Goal: Information Seeking & Learning: Learn about a topic

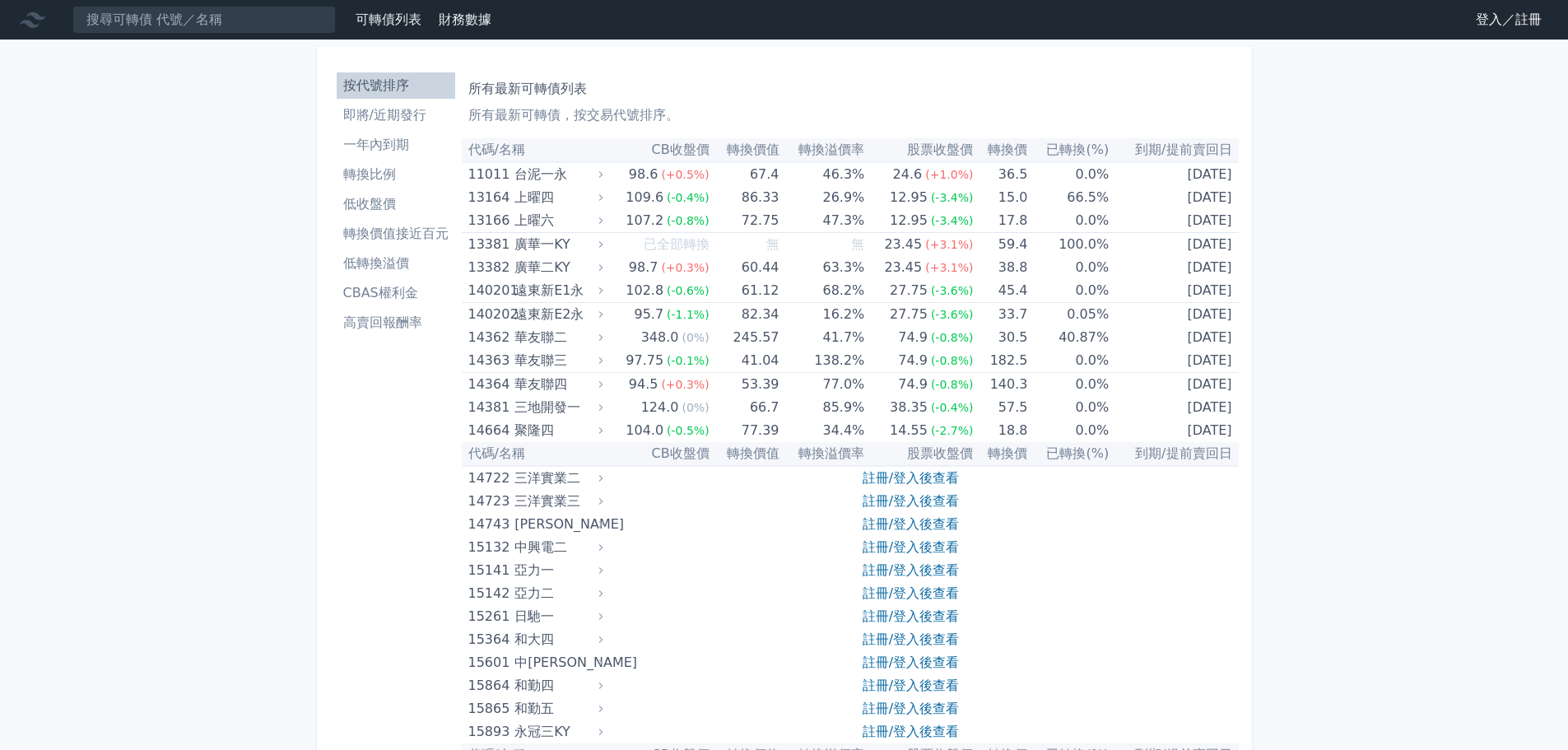
click at [885, 504] on link "註冊/登入後查看" at bounding box center [910, 501] width 97 height 16
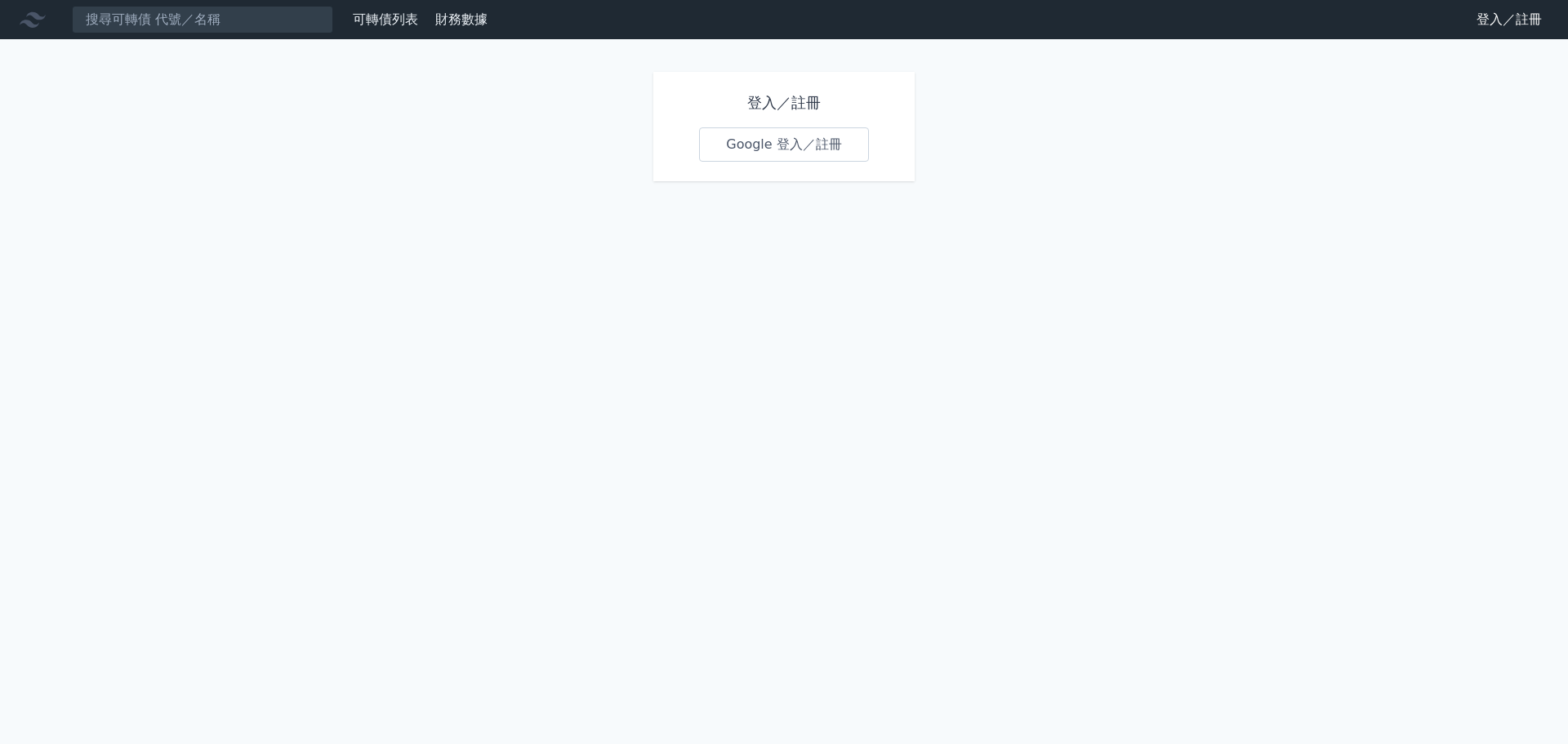
click at [769, 154] on link "Google 登入／註冊" at bounding box center [784, 144] width 170 height 35
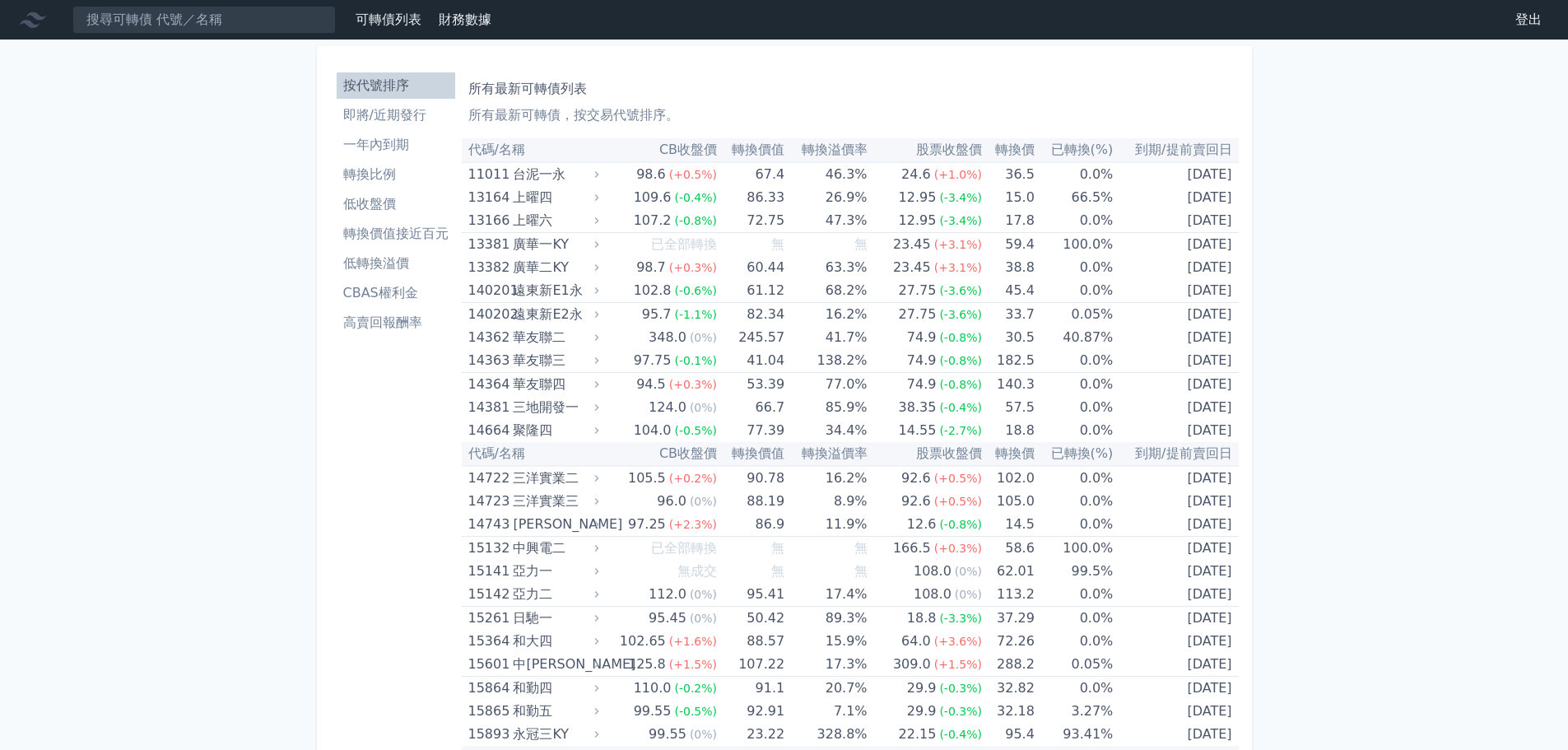
drag, startPoint x: 409, startPoint y: 287, endPoint x: 537, endPoint y: 319, distance: 131.9
click at [409, 287] on li "CBAS權利金" at bounding box center [396, 293] width 118 height 20
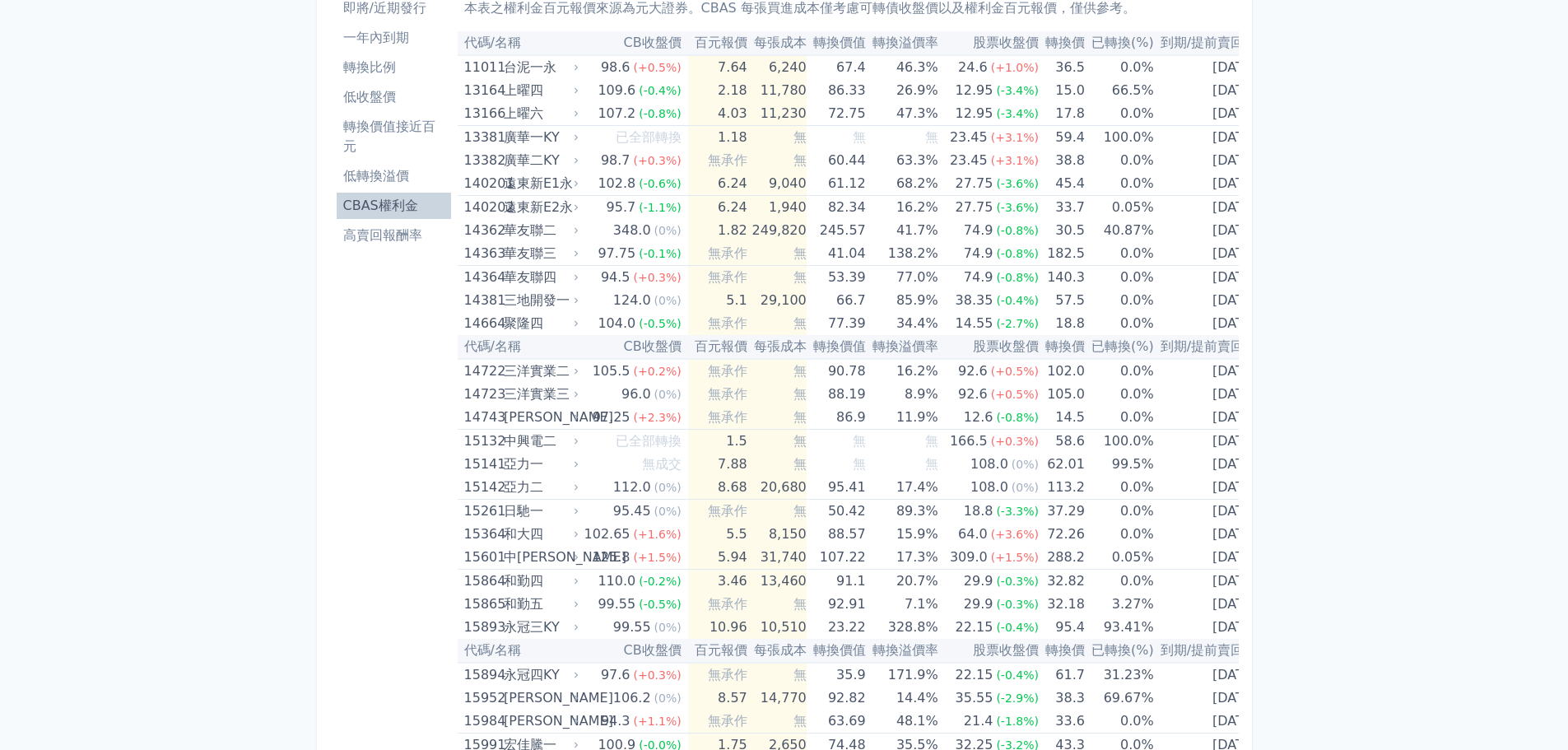
scroll to position [83, 0]
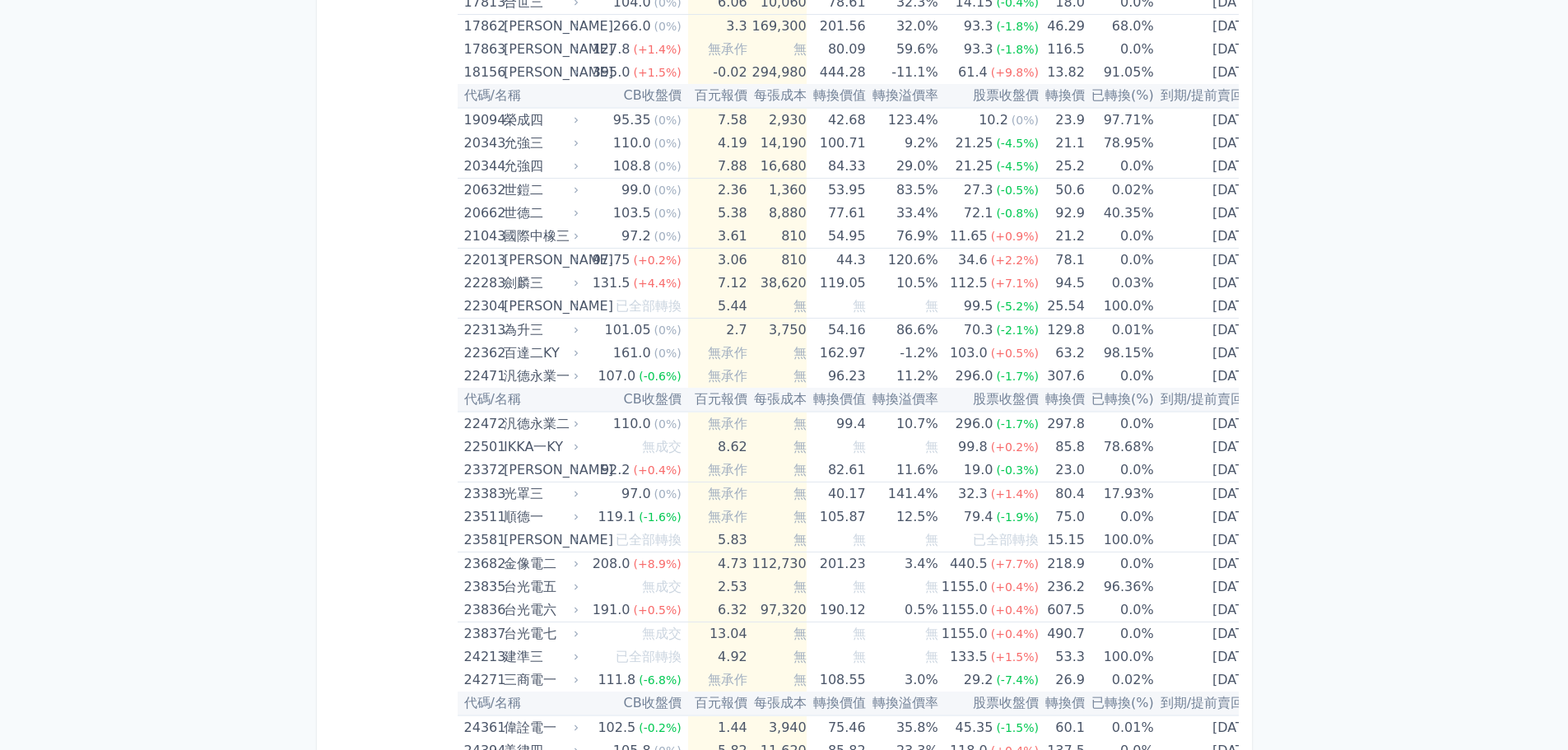
scroll to position [969, 0]
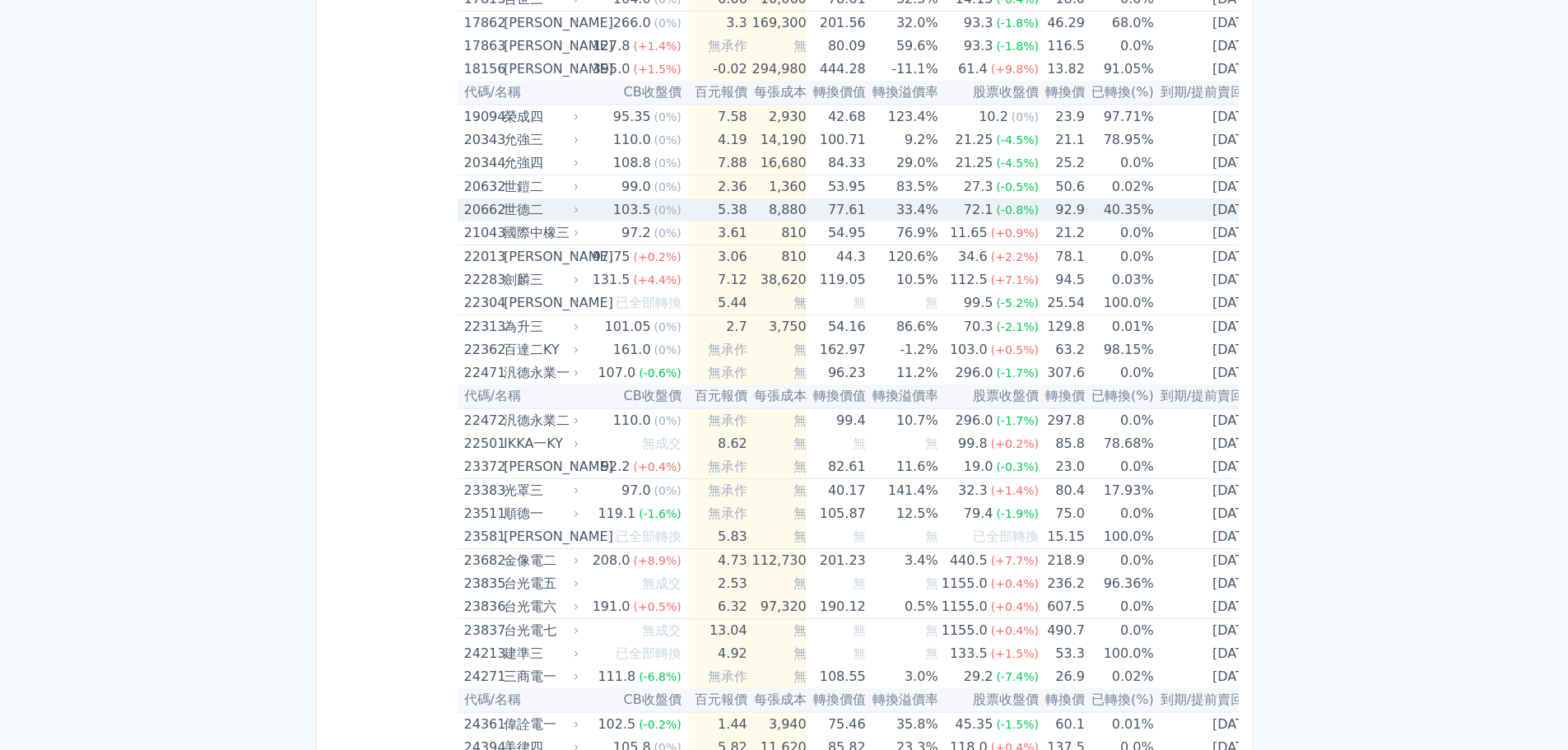
click at [531, 215] on div "世德二" at bounding box center [539, 210] width 71 height 23
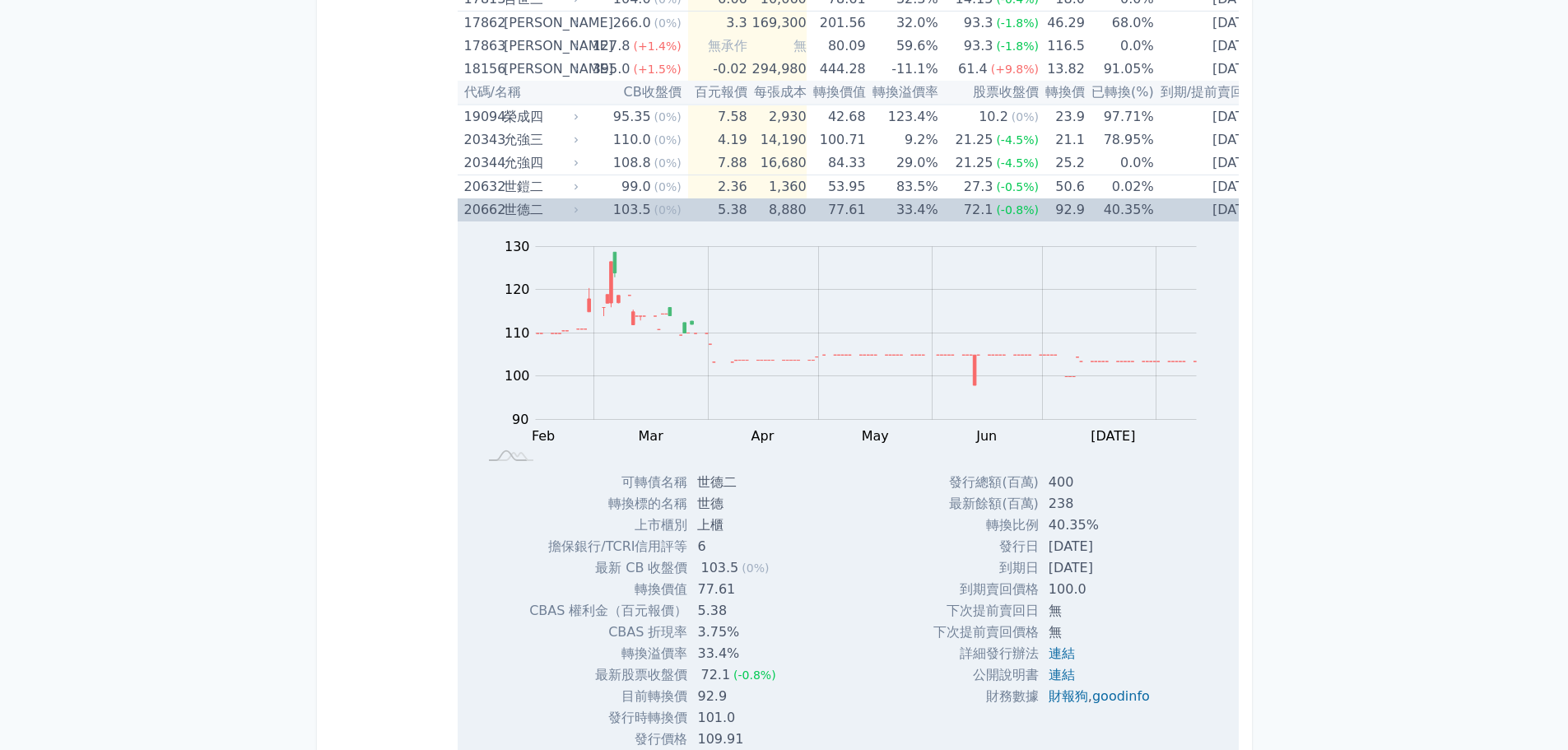
click at [771, 204] on td "8,880" at bounding box center [777, 210] width 59 height 23
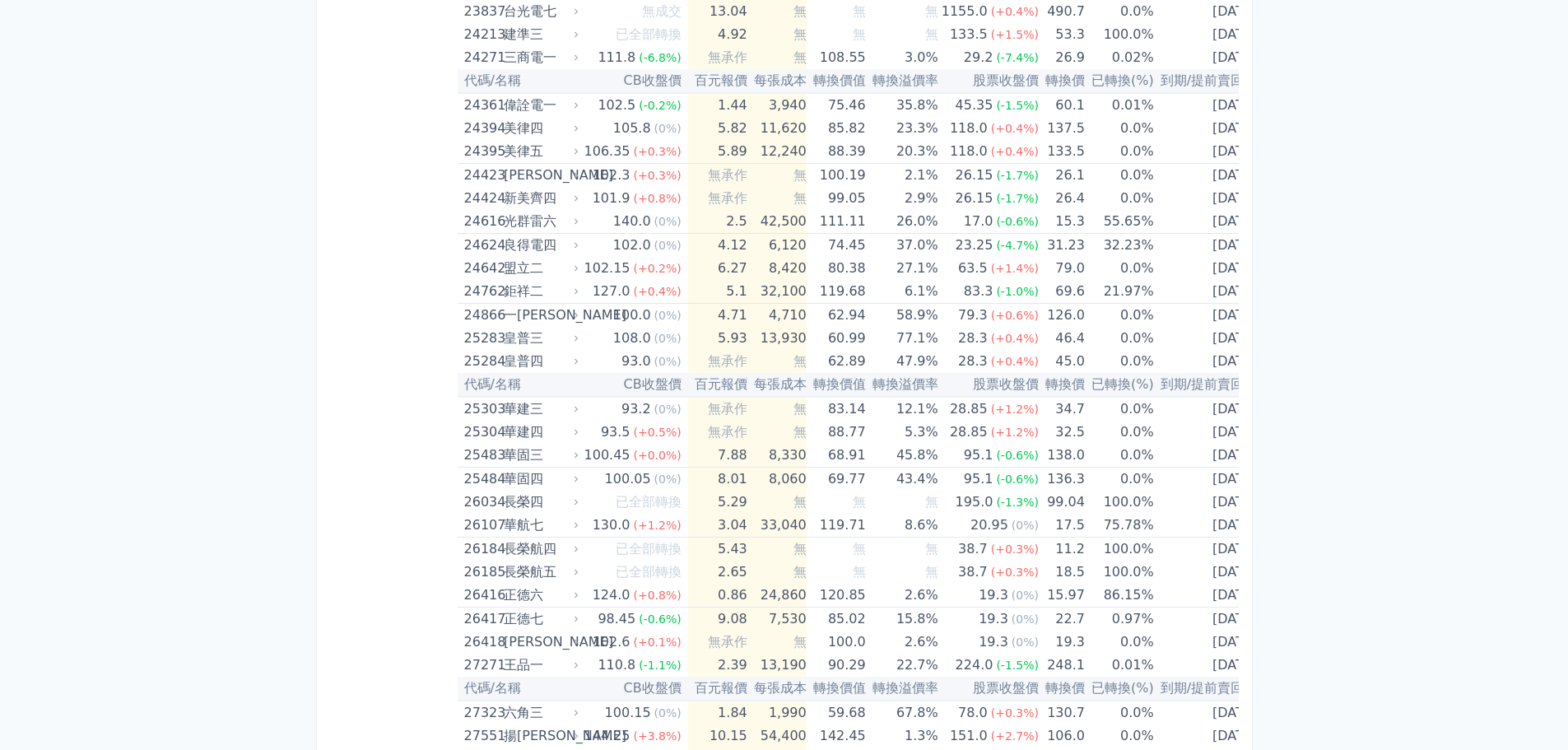
scroll to position [1625, 0]
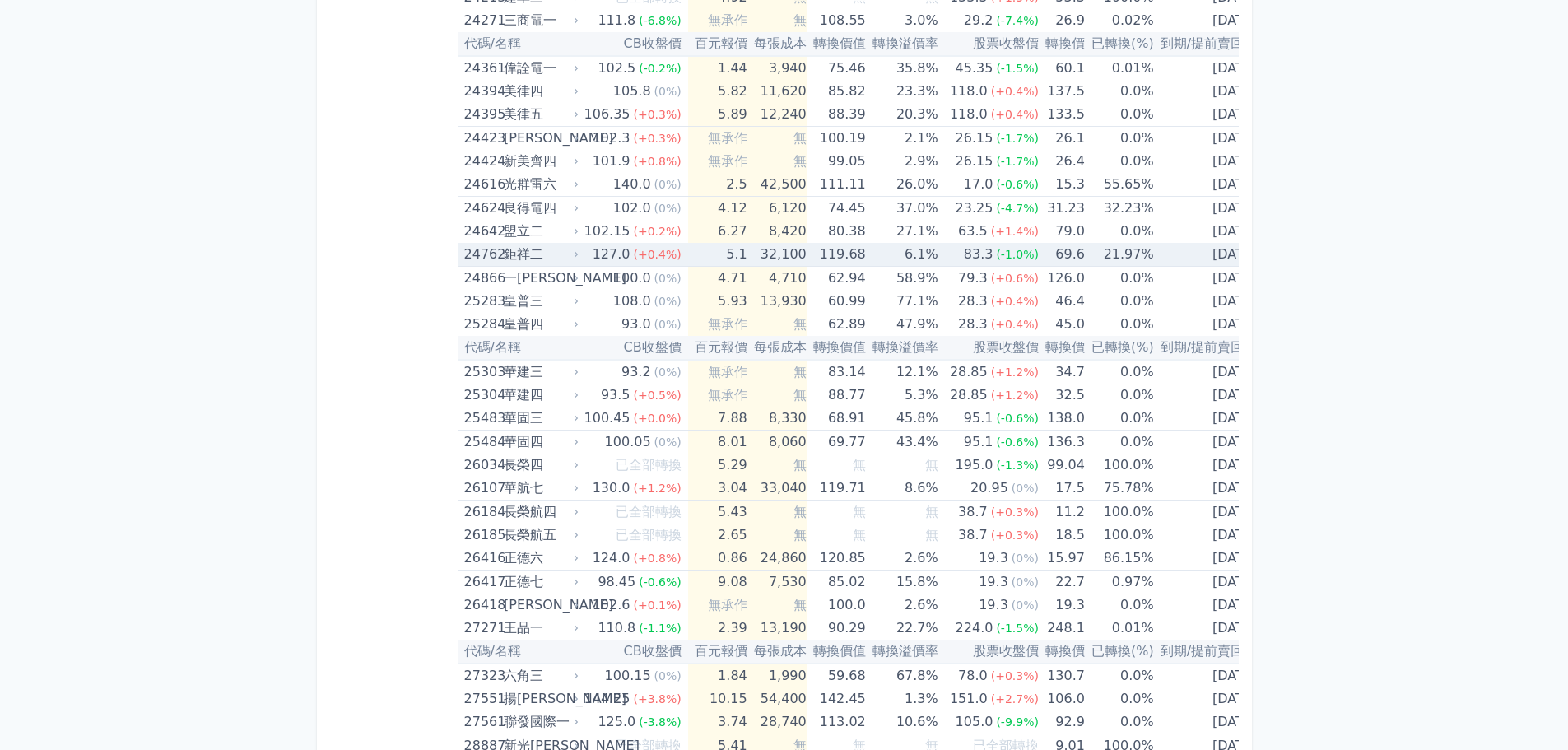
click at [688, 257] on td "5.1" at bounding box center [718, 254] width 59 height 24
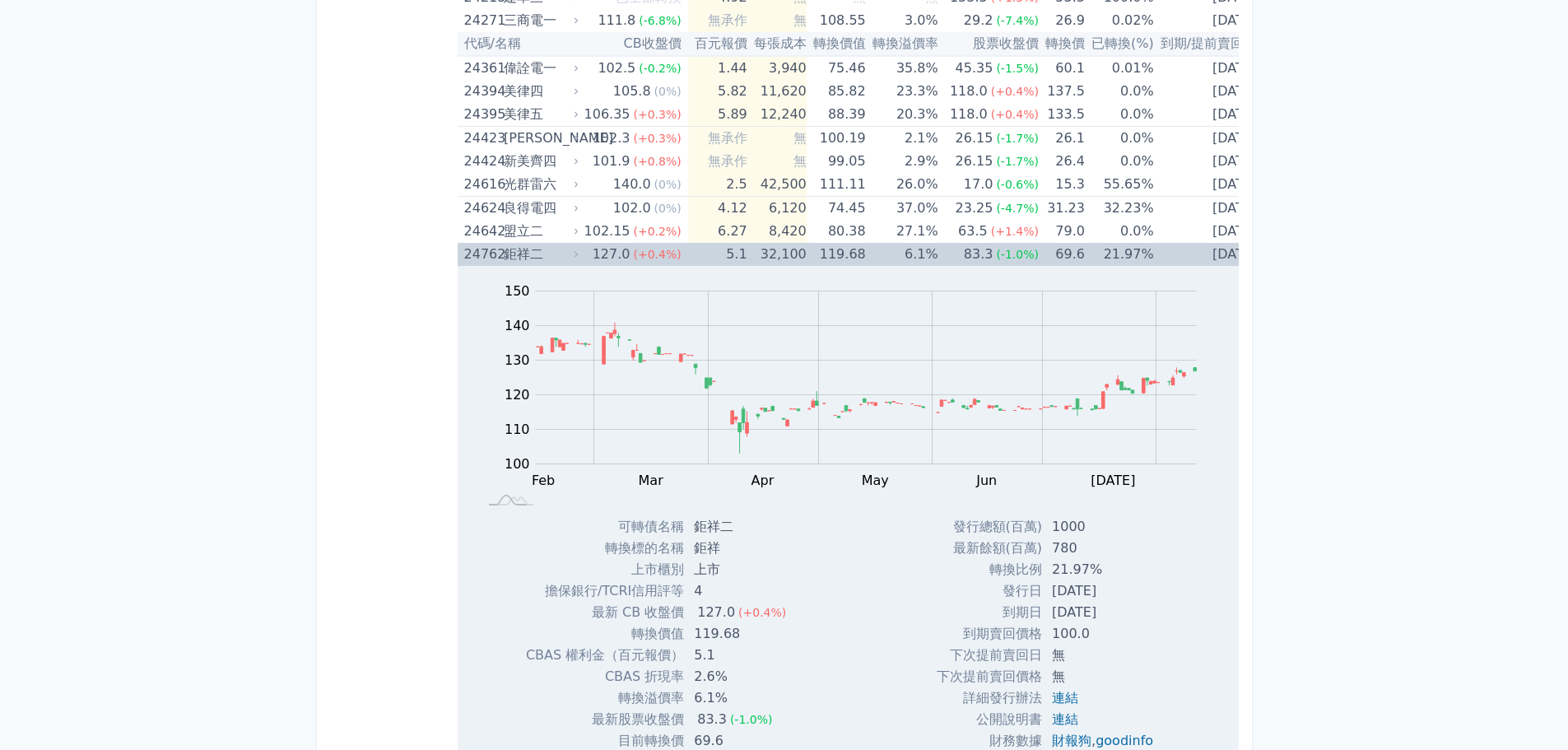
click at [688, 257] on td "5.1" at bounding box center [718, 254] width 59 height 23
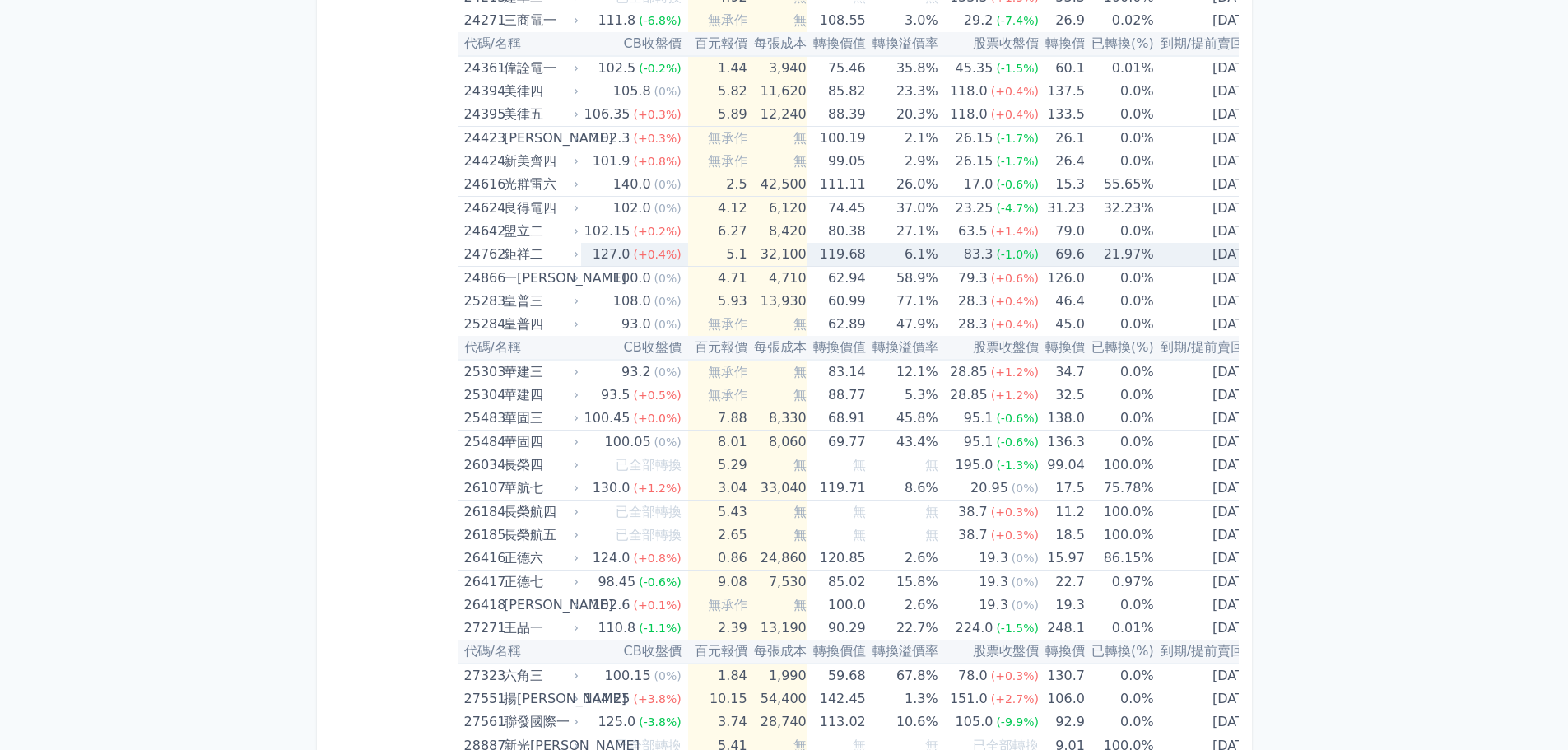
click at [524, 253] on div "鉅祥二" at bounding box center [539, 254] width 71 height 23
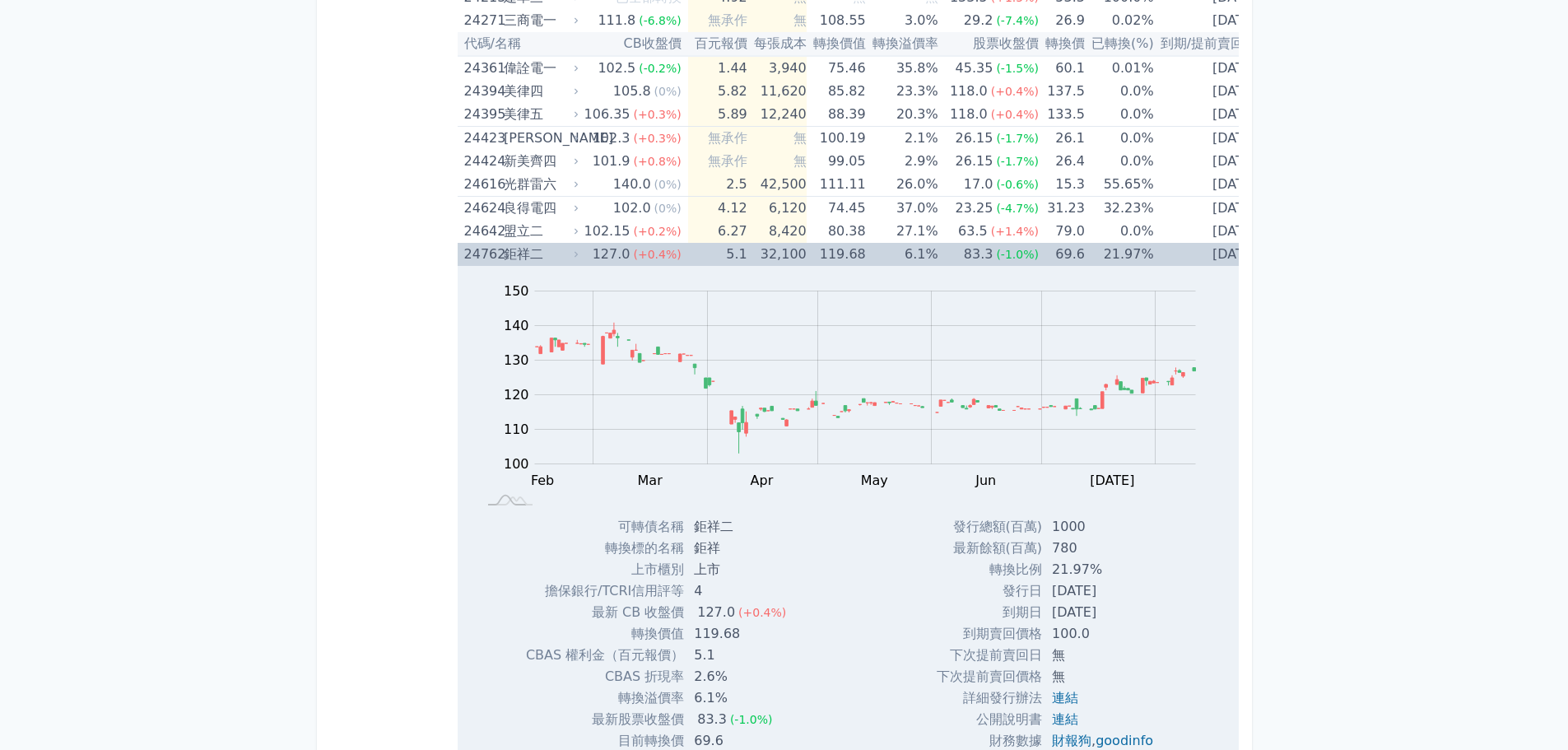
click at [524, 253] on div "鉅祥二" at bounding box center [539, 254] width 71 height 23
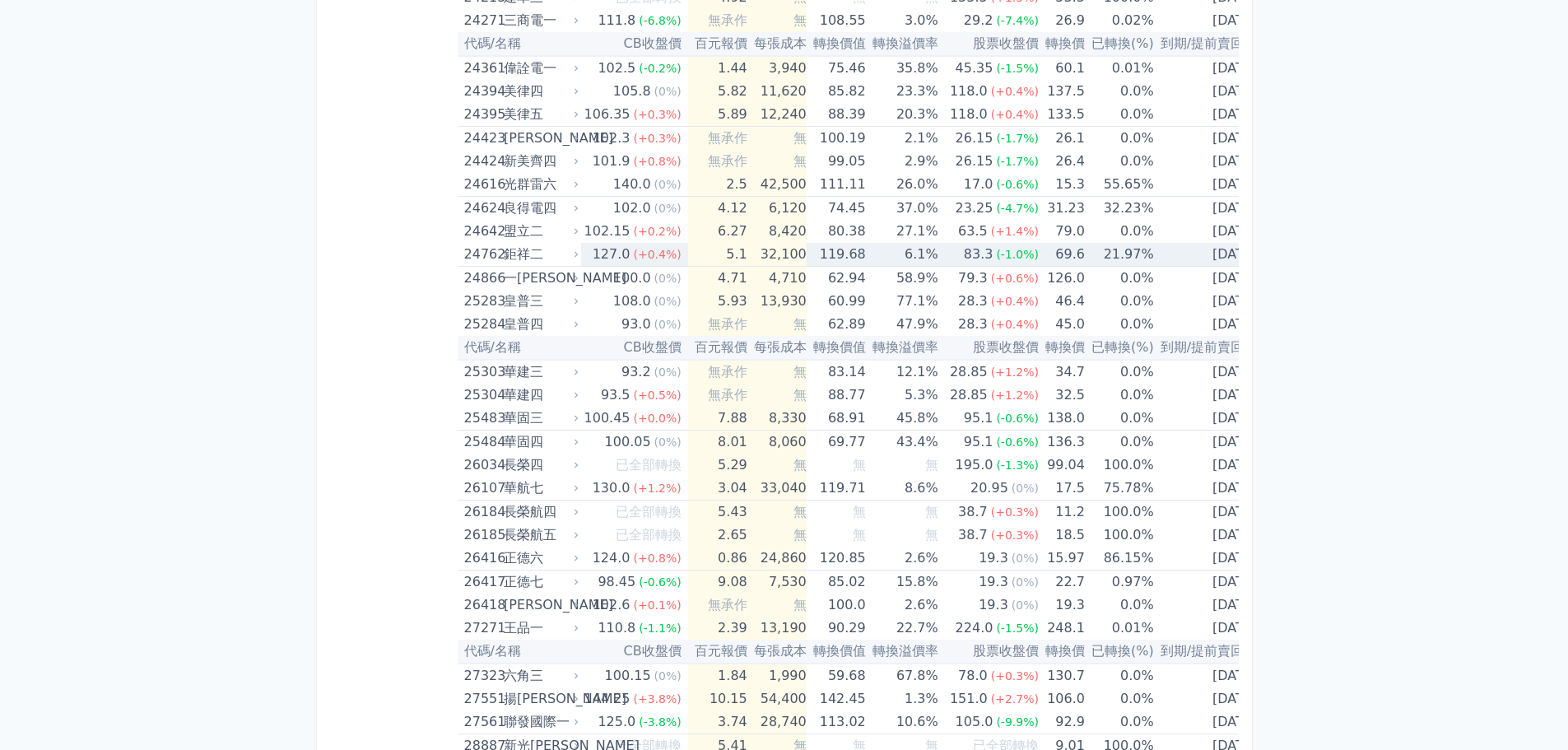
click at [524, 259] on div "鉅祥二" at bounding box center [539, 254] width 71 height 23
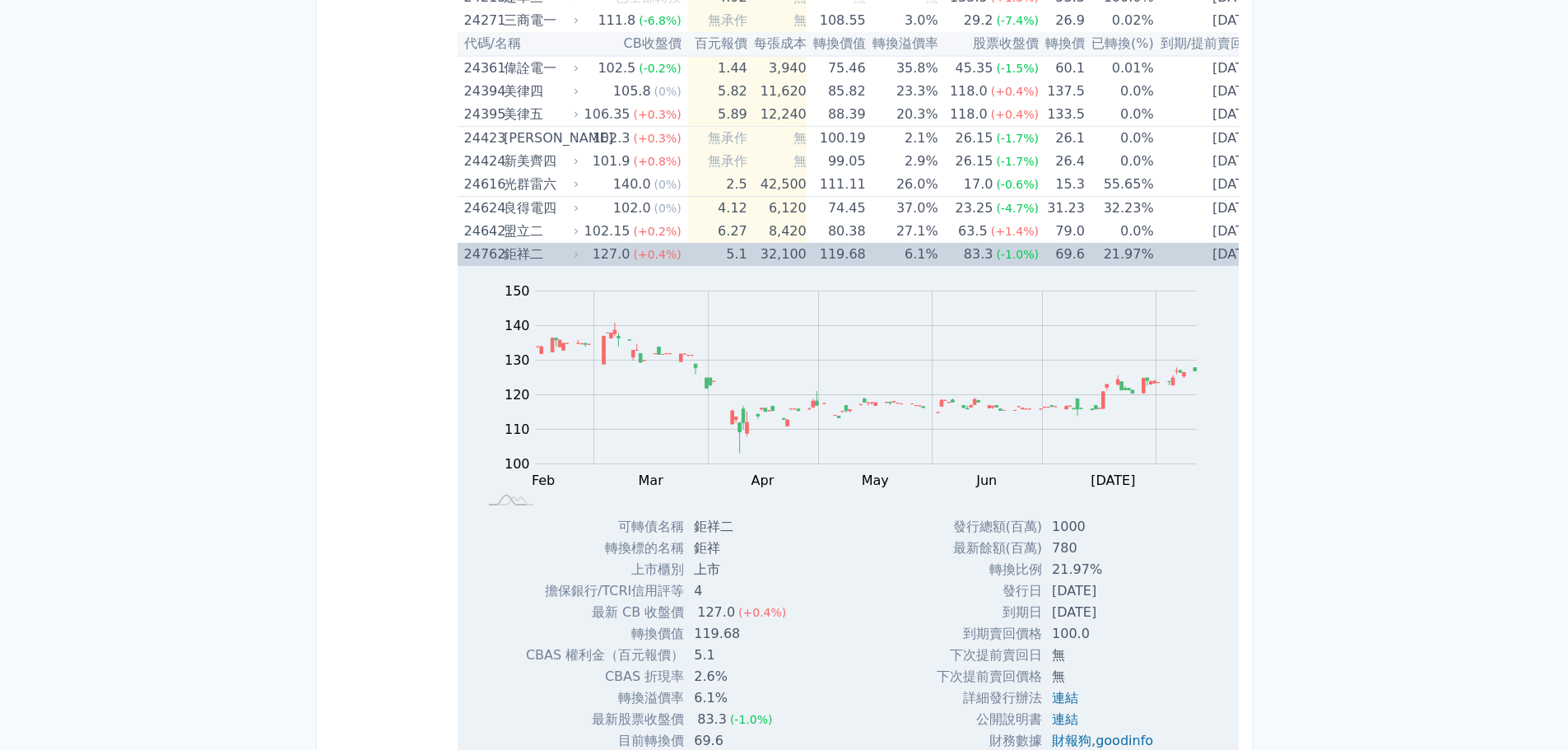
click at [524, 259] on div "鉅祥二" at bounding box center [539, 254] width 71 height 23
click at [547, 254] on div "鉅祥二" at bounding box center [539, 254] width 71 height 23
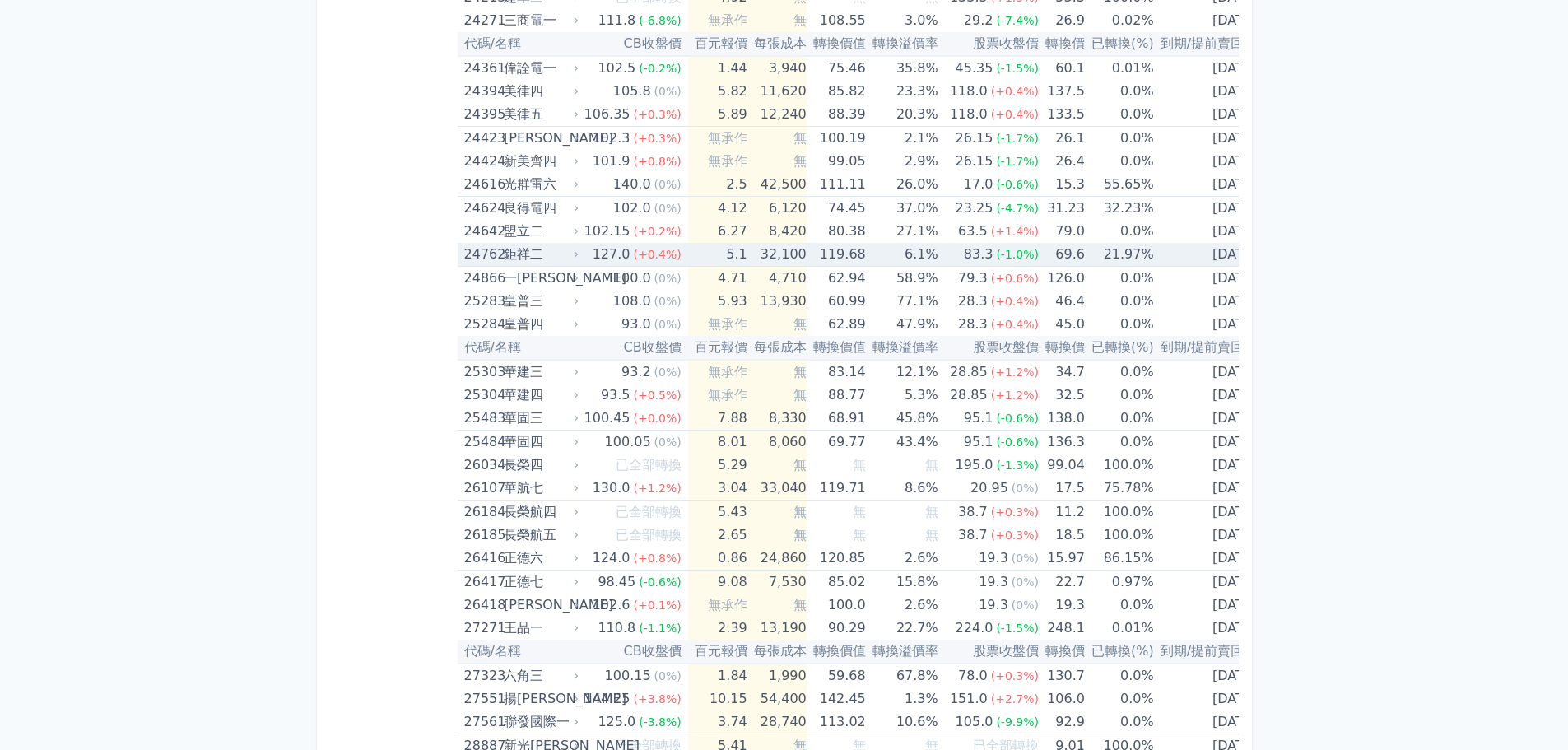
click at [613, 251] on div "127.0" at bounding box center [612, 254] width 44 height 23
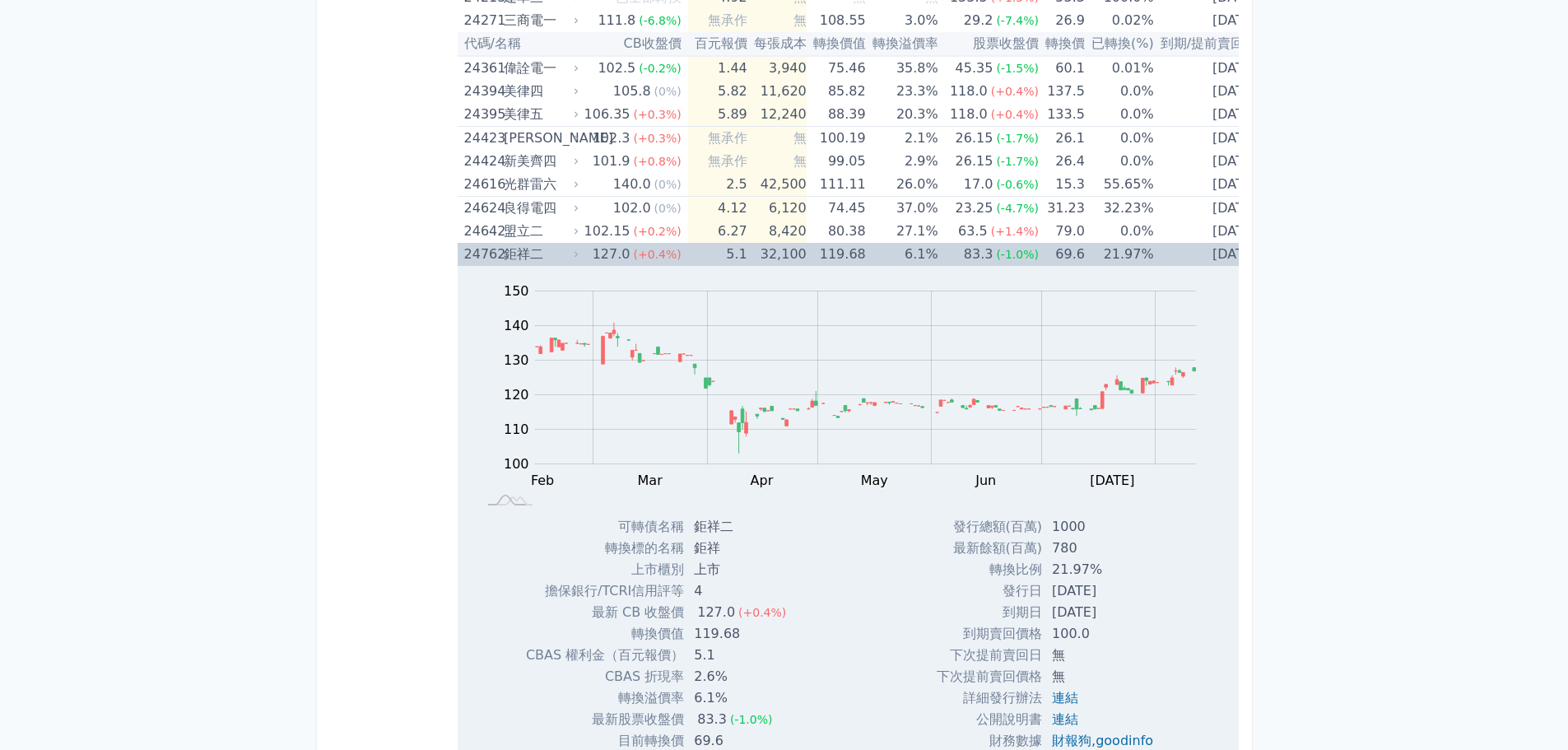
click at [613, 251] on div "127.0" at bounding box center [612, 254] width 44 height 23
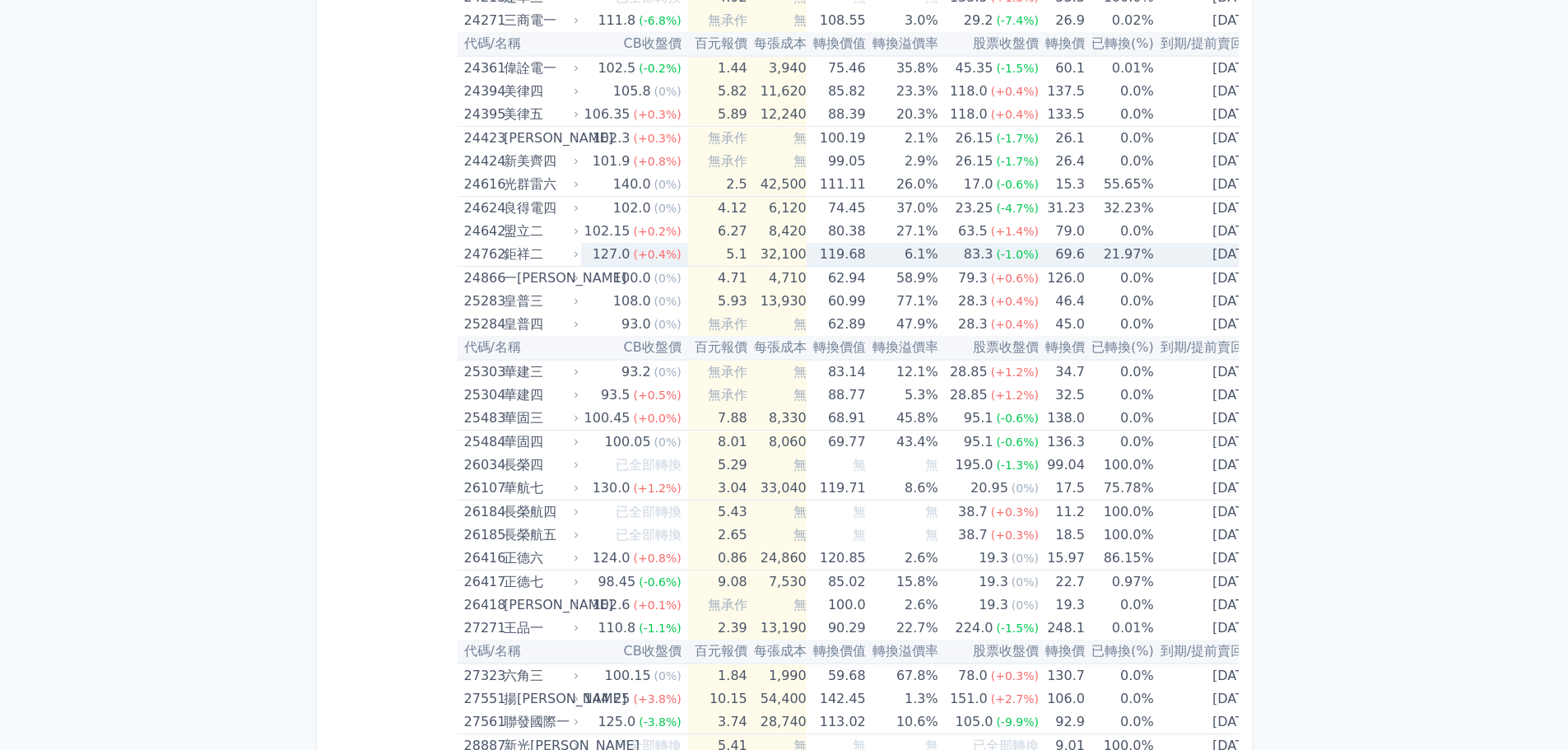
click at [725, 258] on td "5.1" at bounding box center [718, 254] width 59 height 24
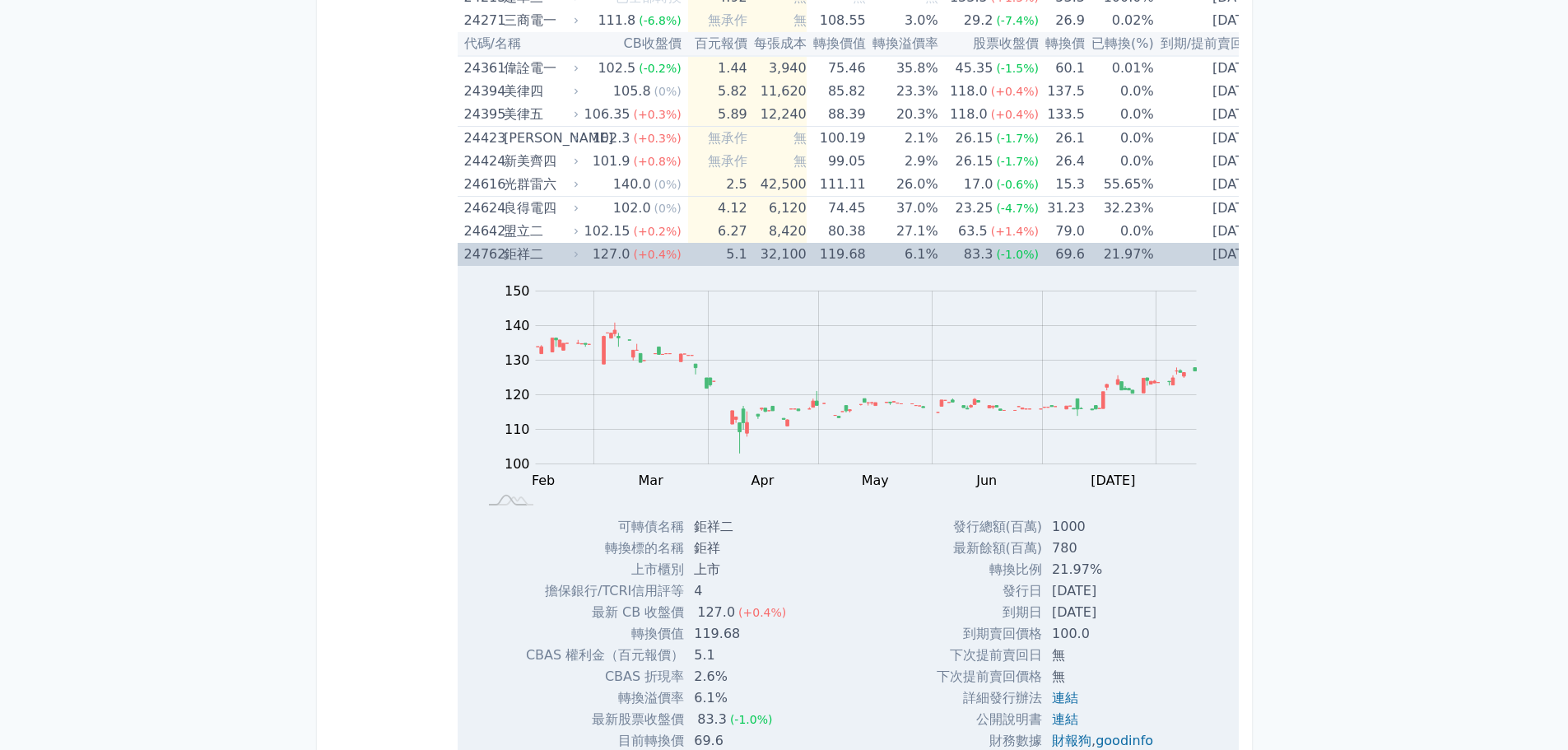
click at [725, 258] on td "5.1" at bounding box center [718, 254] width 59 height 23
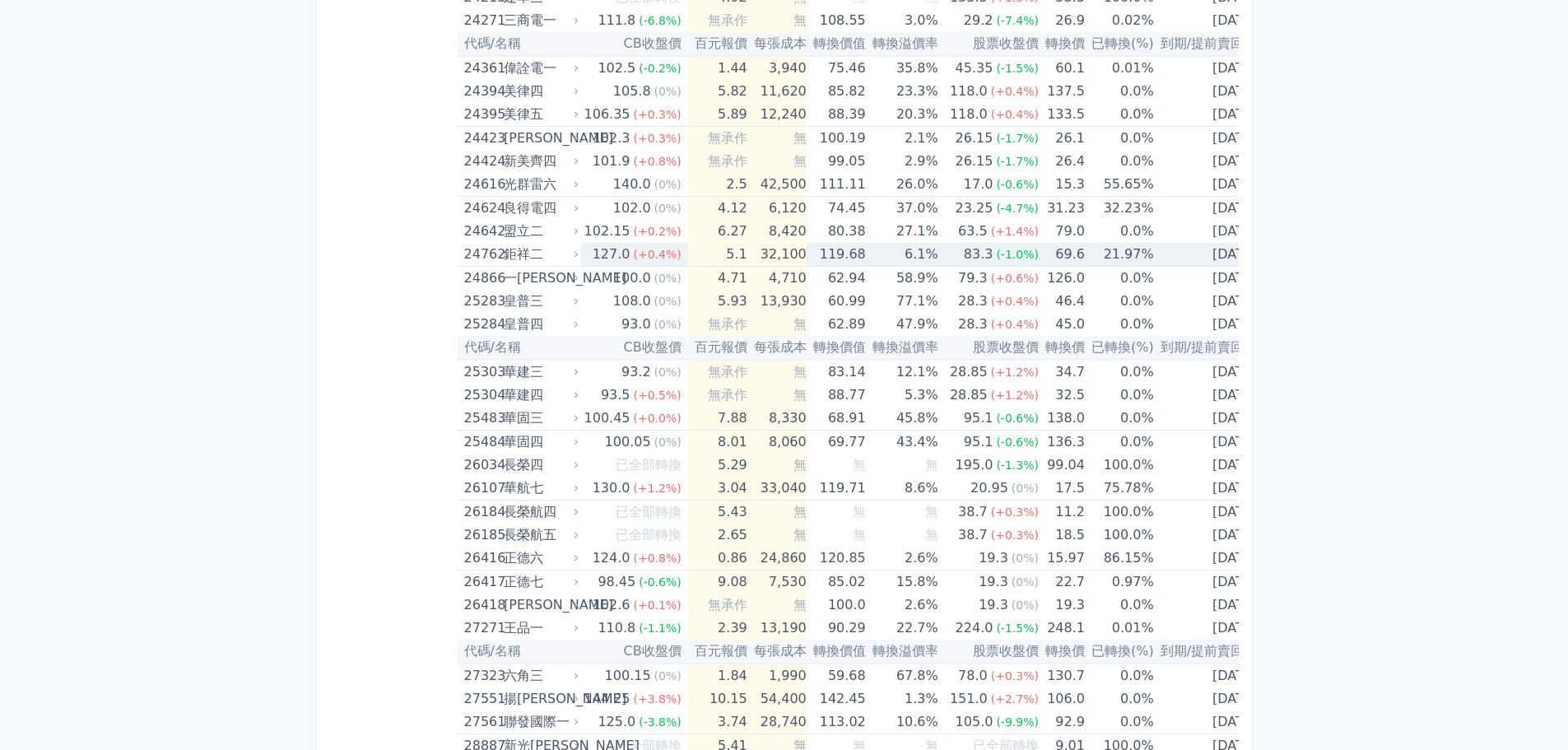
click at [484, 258] on div "24762" at bounding box center [482, 254] width 36 height 23
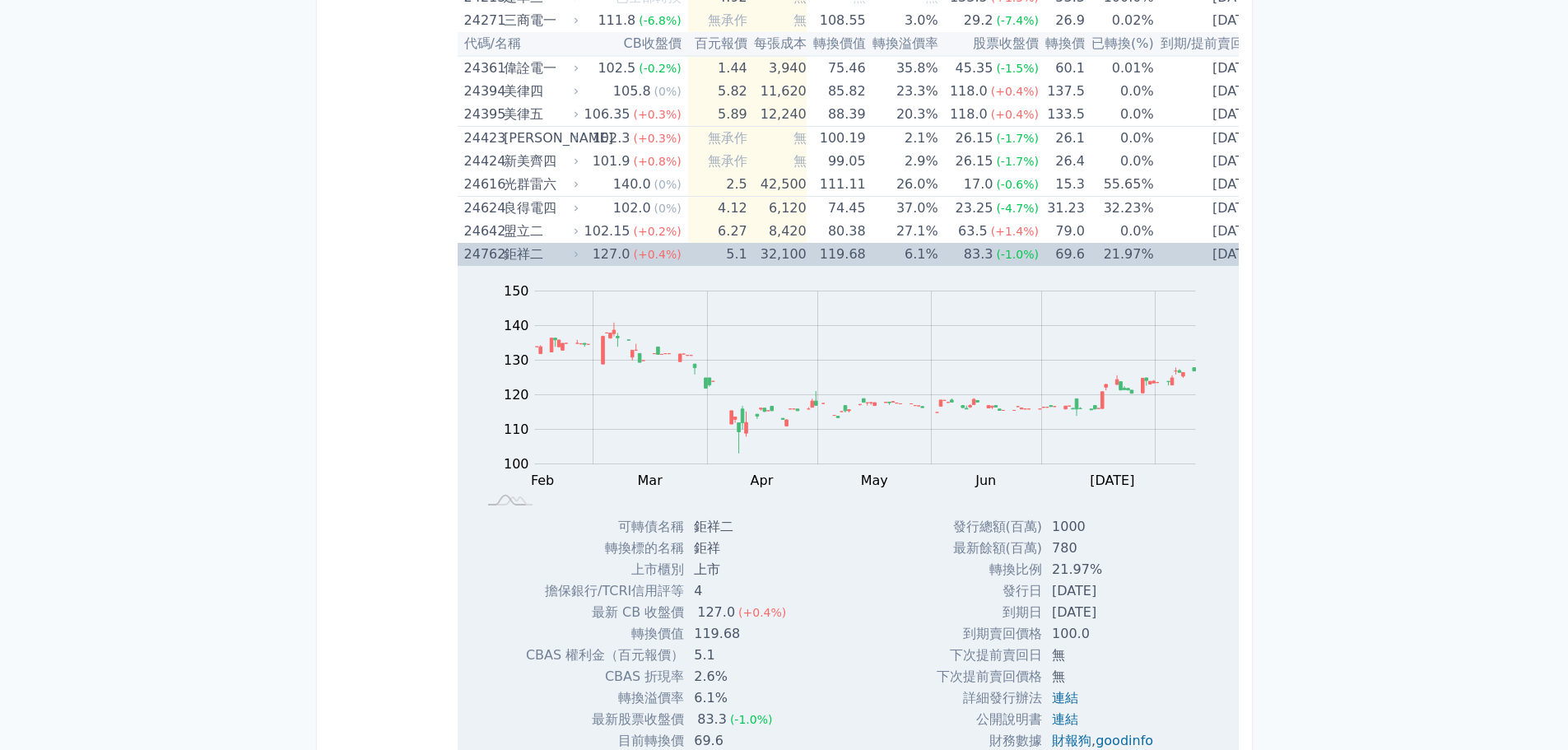
click at [484, 258] on div "24762" at bounding box center [482, 254] width 36 height 23
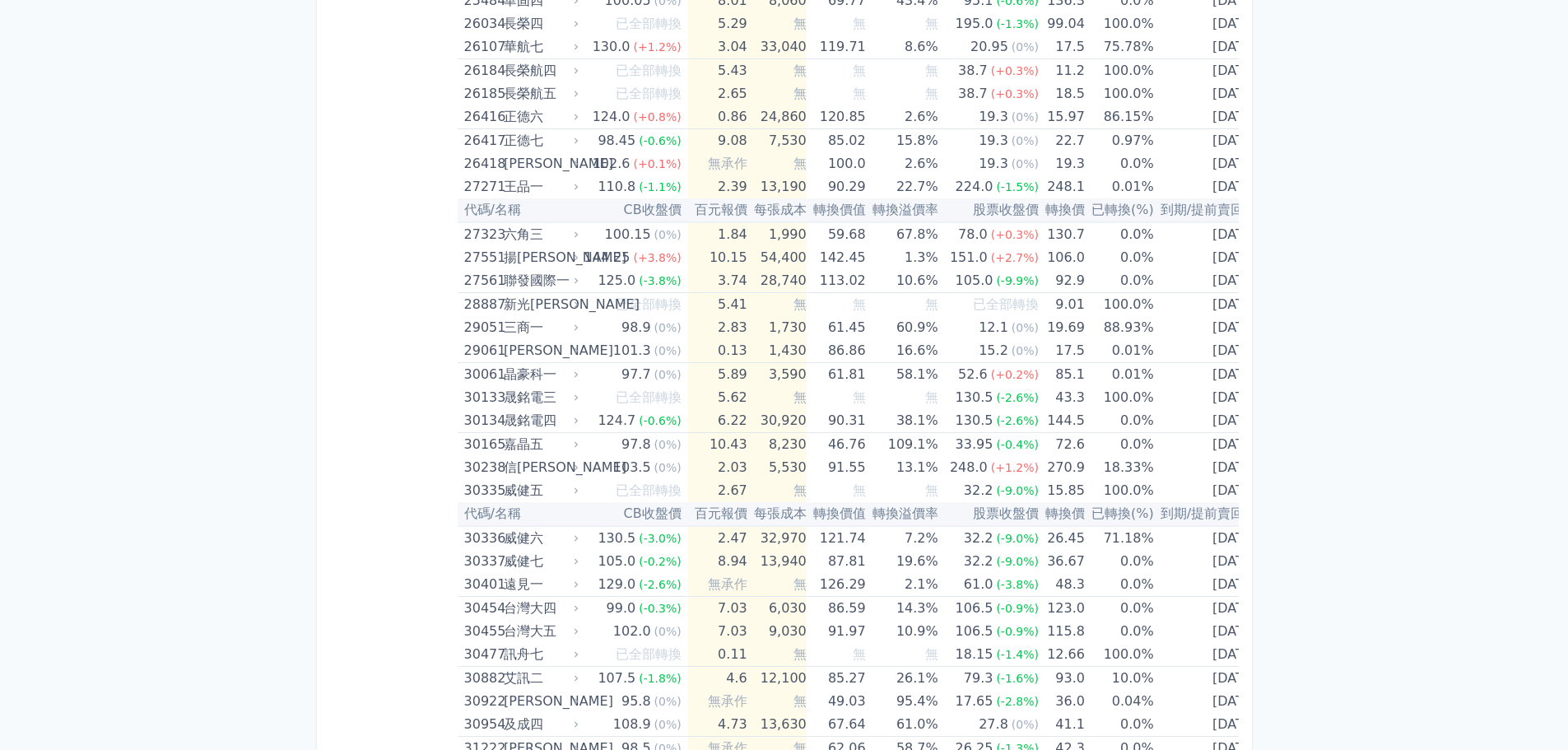
scroll to position [1669, 0]
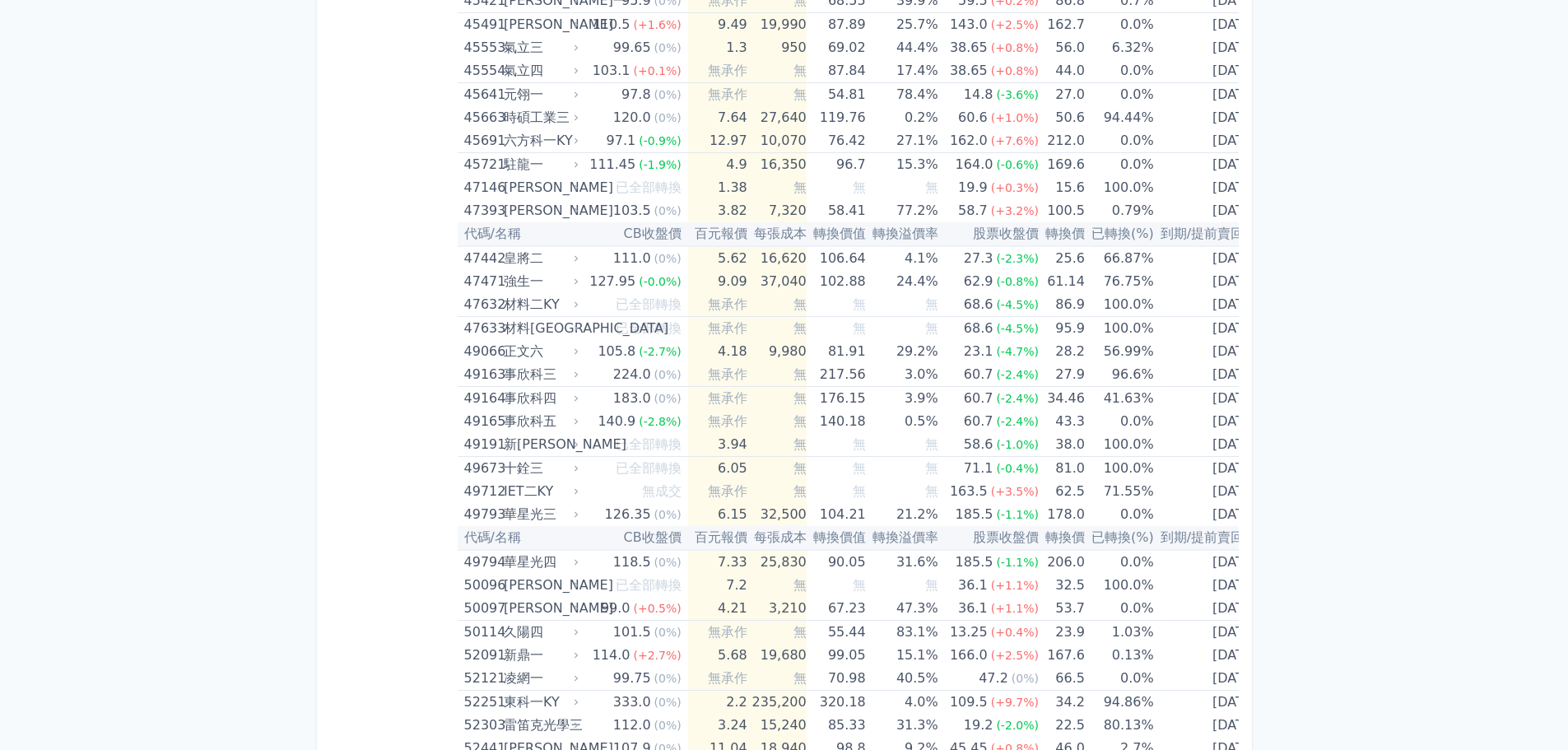
scroll to position [4472, 0]
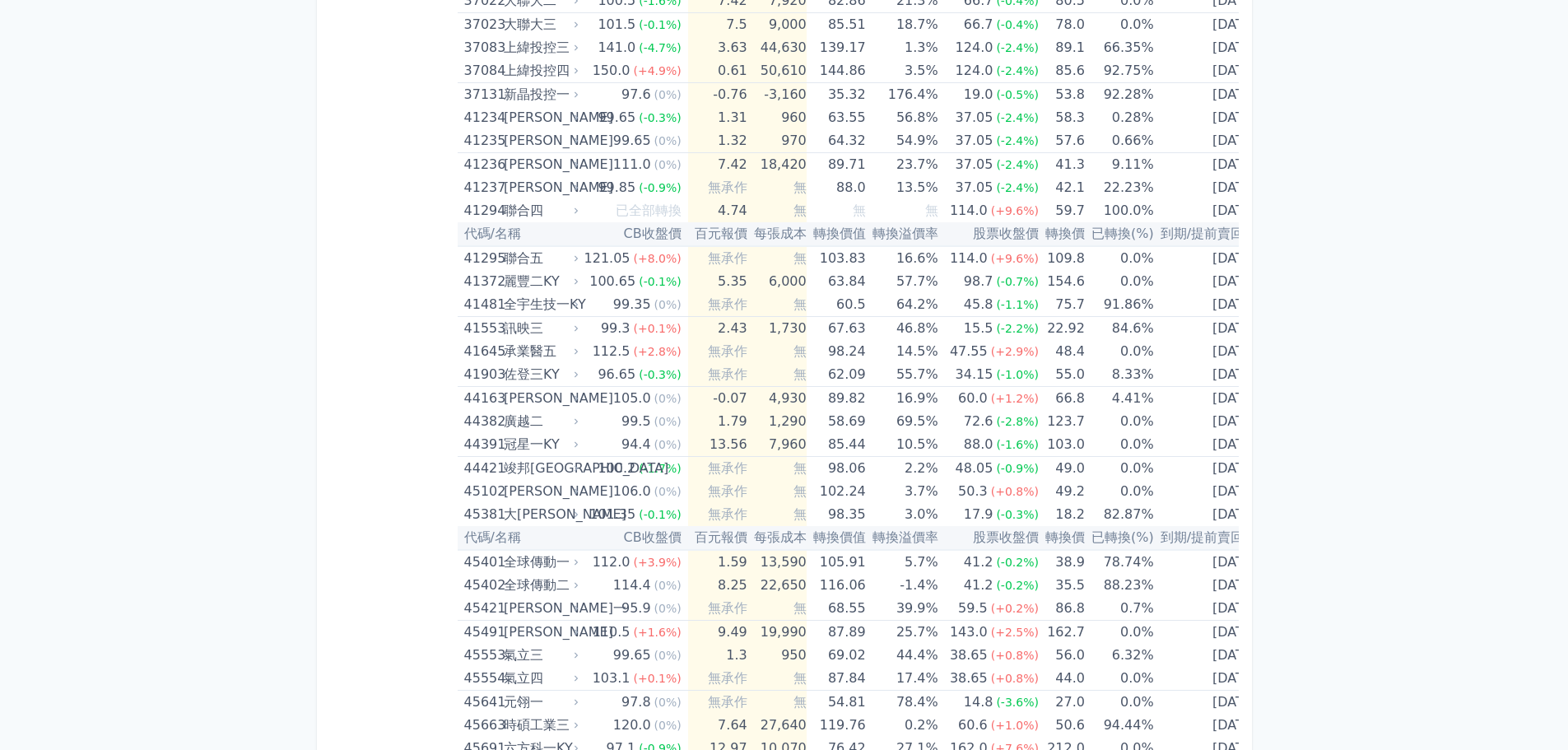
click at [706, 240] on th "百元報價" at bounding box center [718, 233] width 59 height 24
click at [716, 237] on th "百元報價" at bounding box center [718, 233] width 59 height 24
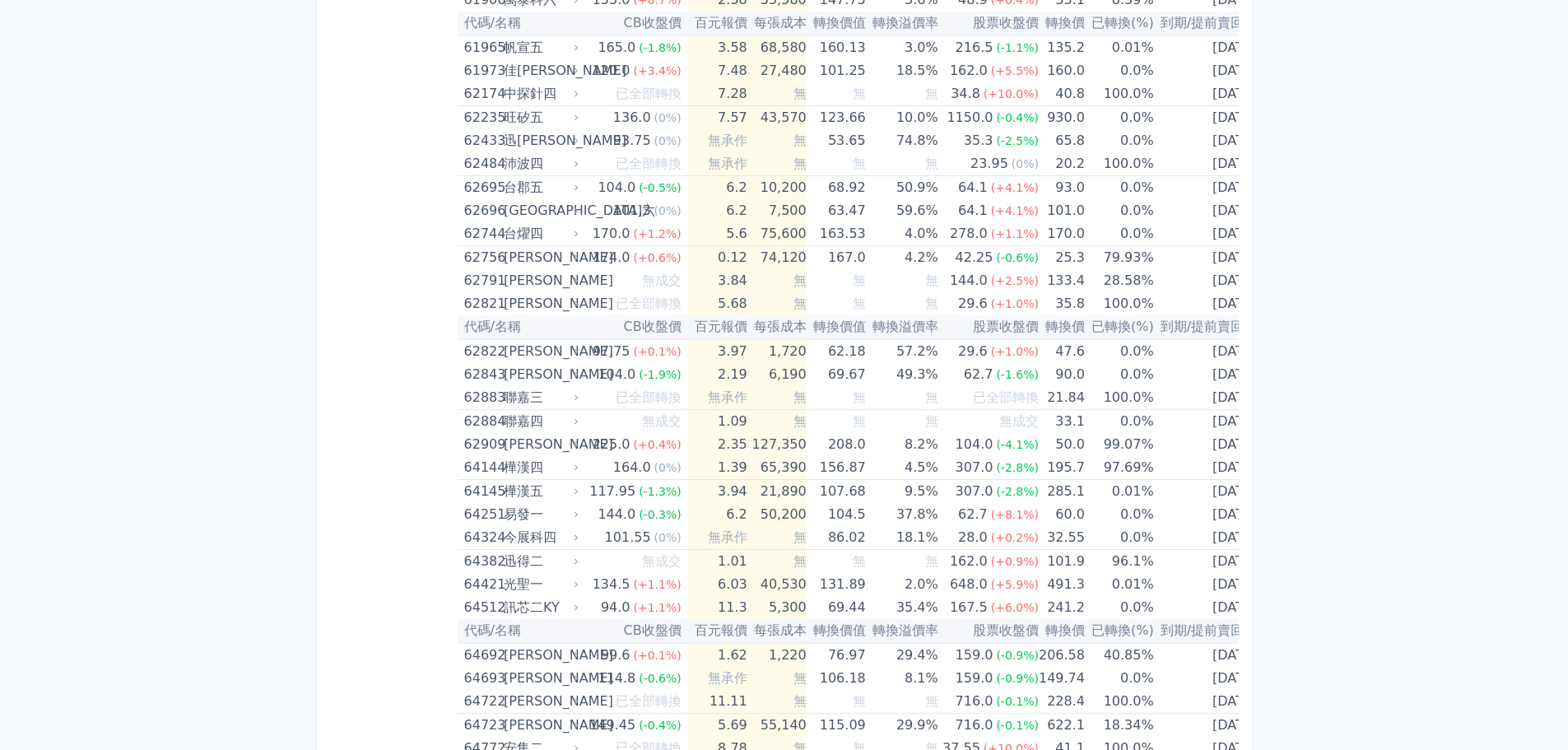
scroll to position [6132, 0]
